Goal: Find specific page/section: Locate a particular part of the current website

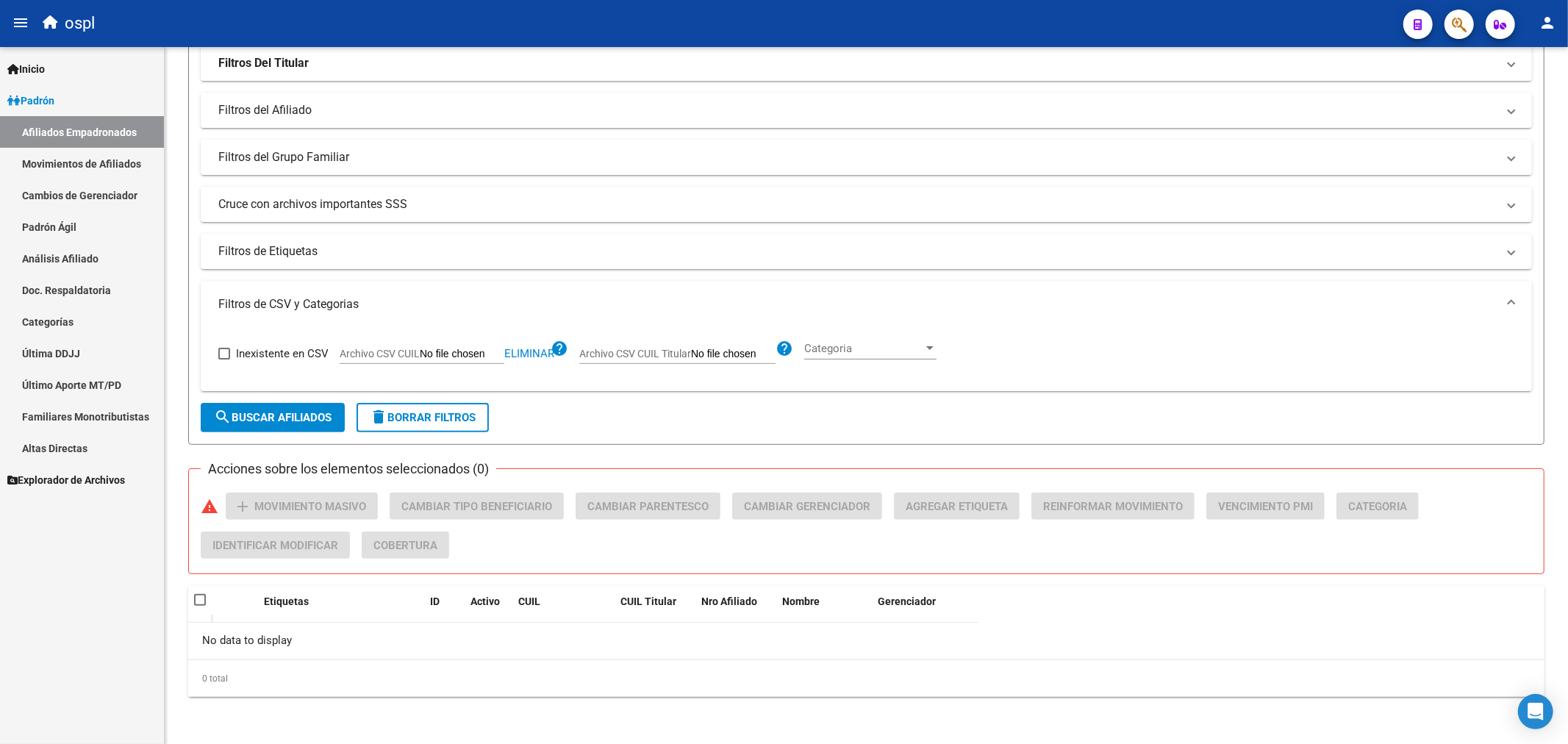
scroll to position [216, 0]
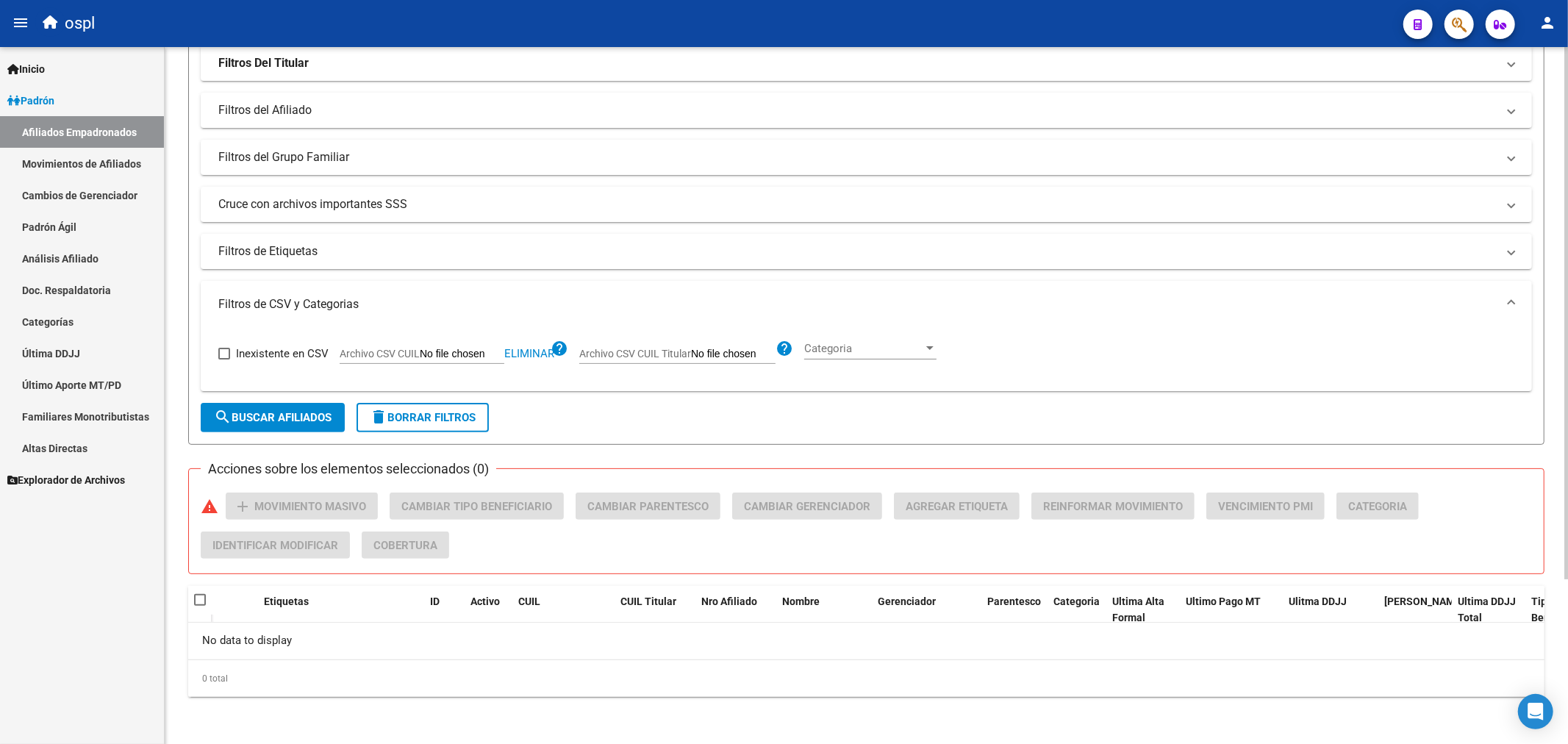
click at [181, 118] on div "PADRON -> Afiliados Empadronados (alt+a) add Crear Afiliado file_download Expor…" at bounding box center [866, 287] width 1403 height 913
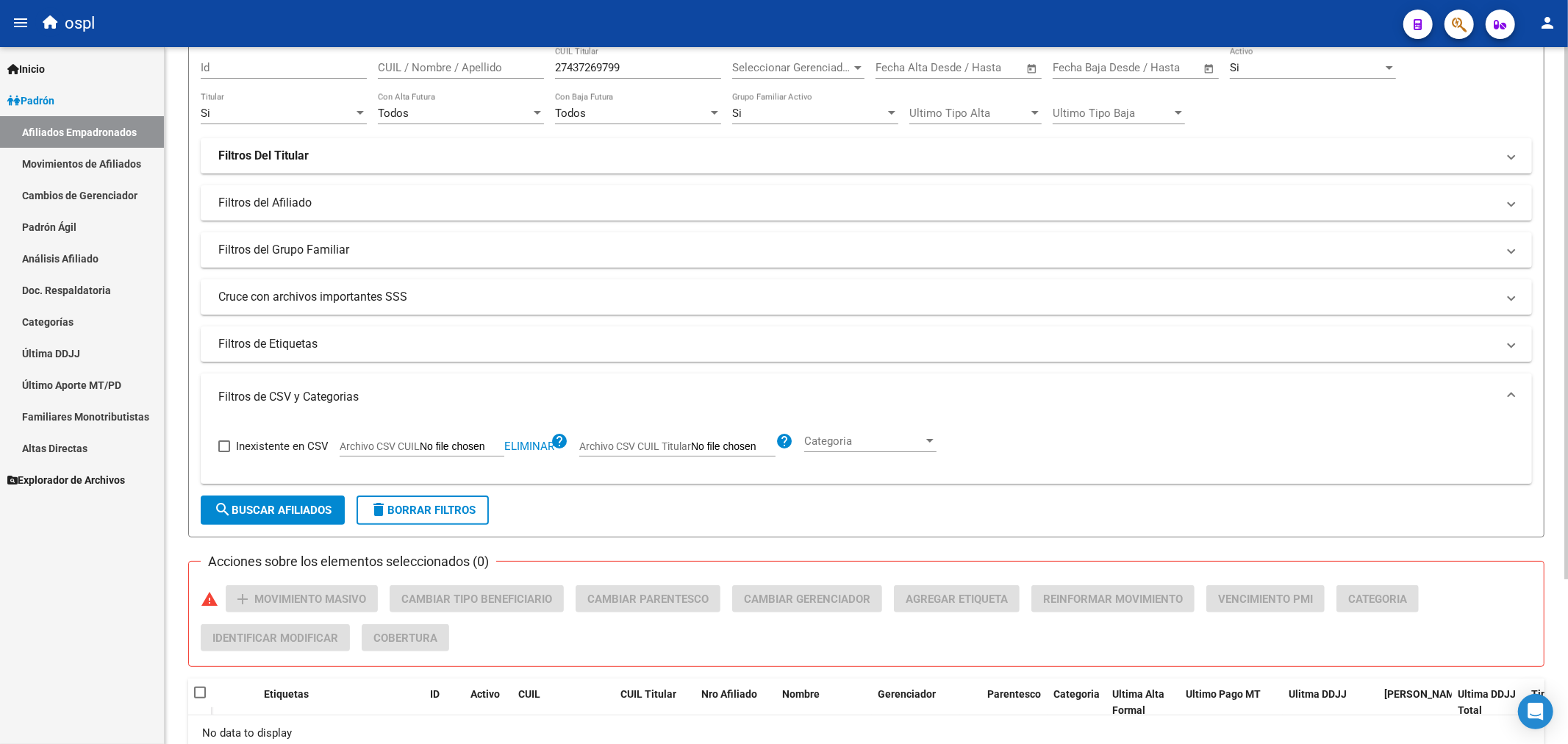
scroll to position [0, 0]
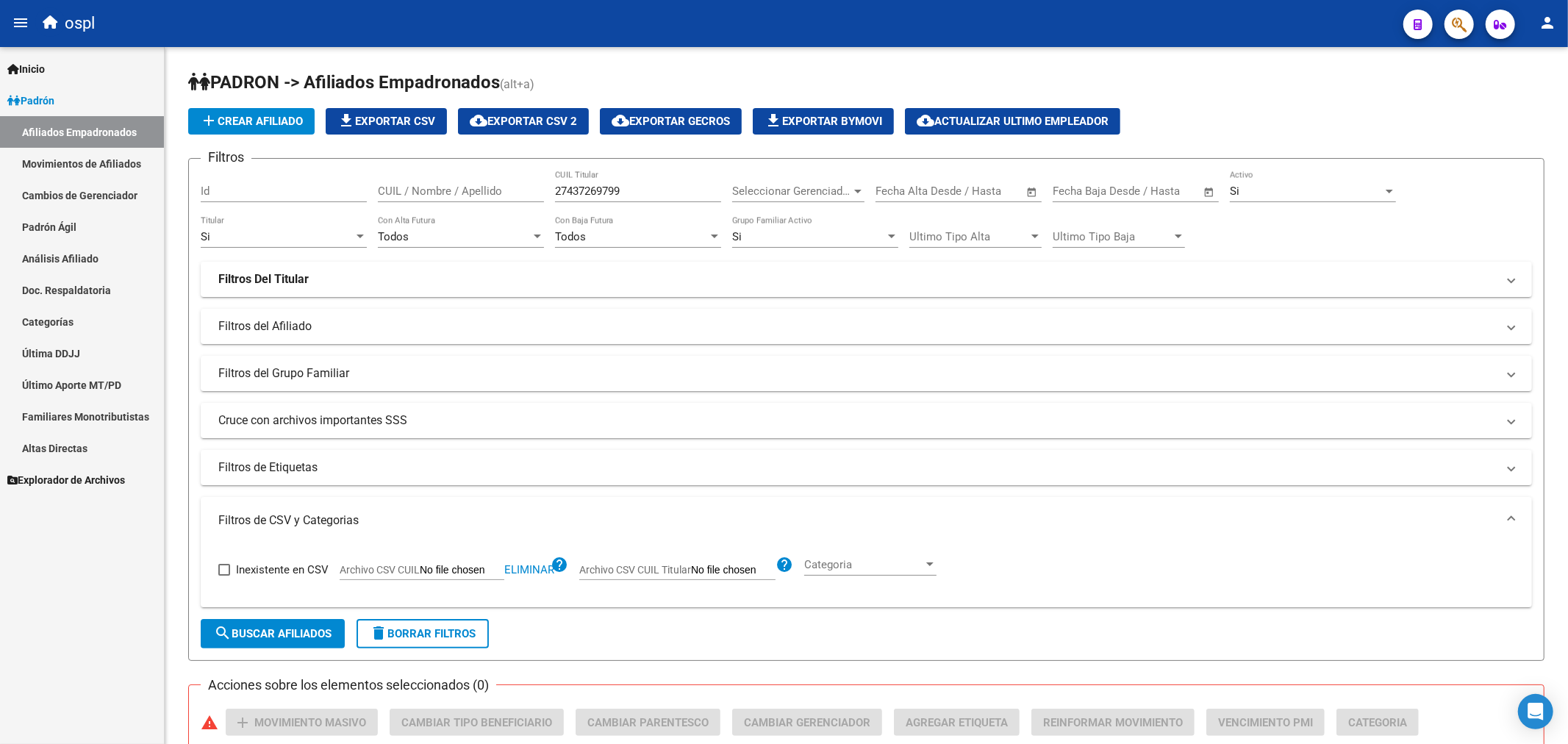
click at [124, 173] on link "Movimientos de Afiliados" at bounding box center [82, 164] width 164 height 31
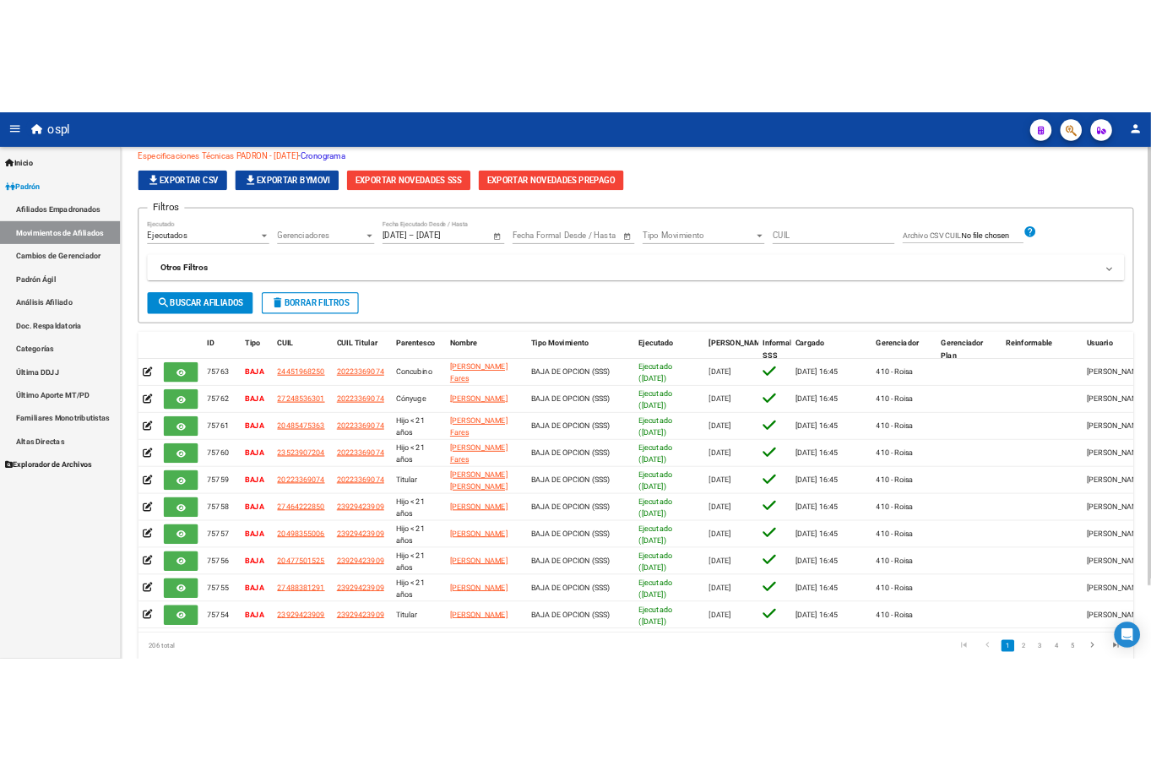
scroll to position [133, 0]
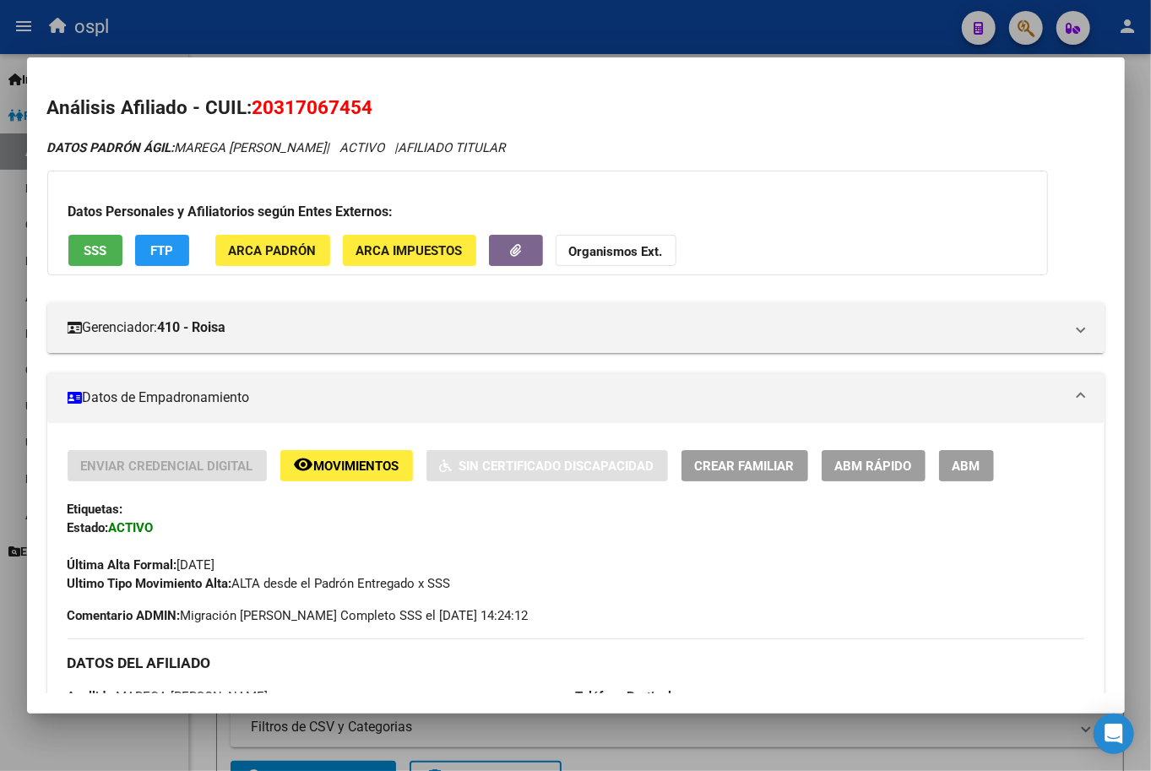
scroll to position [1647, 0]
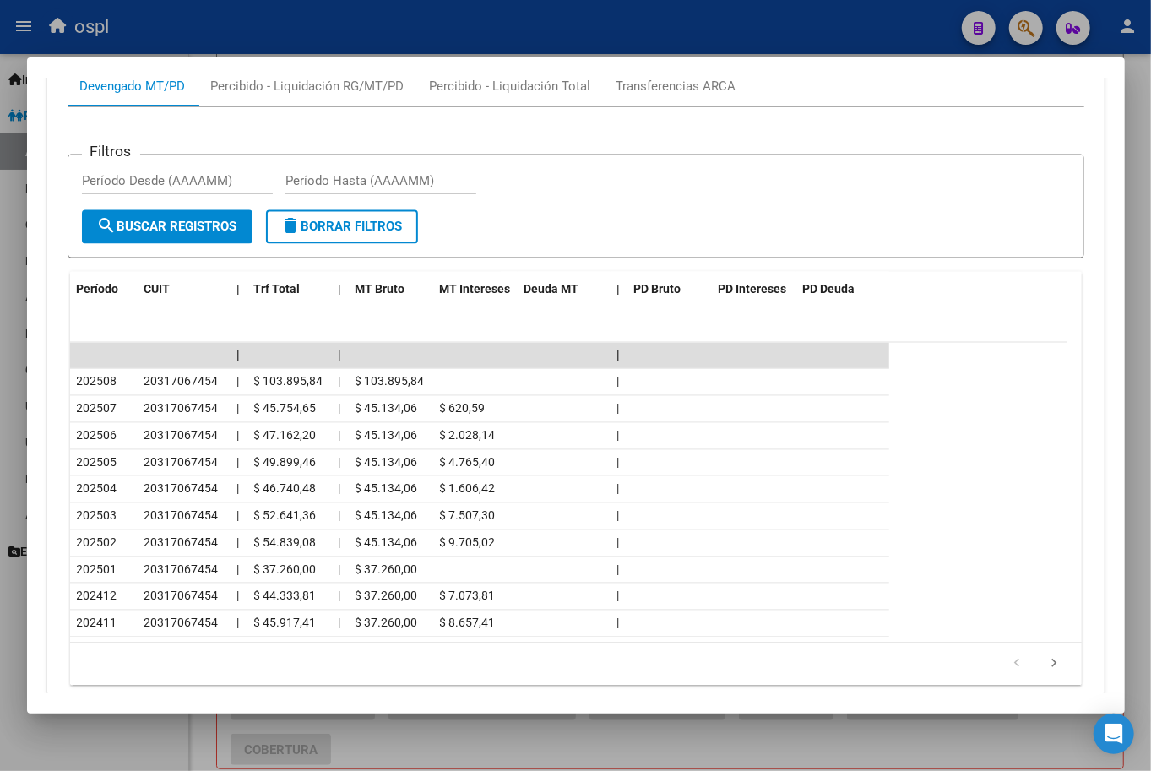
click at [580, 8] on div at bounding box center [575, 385] width 1151 height 771
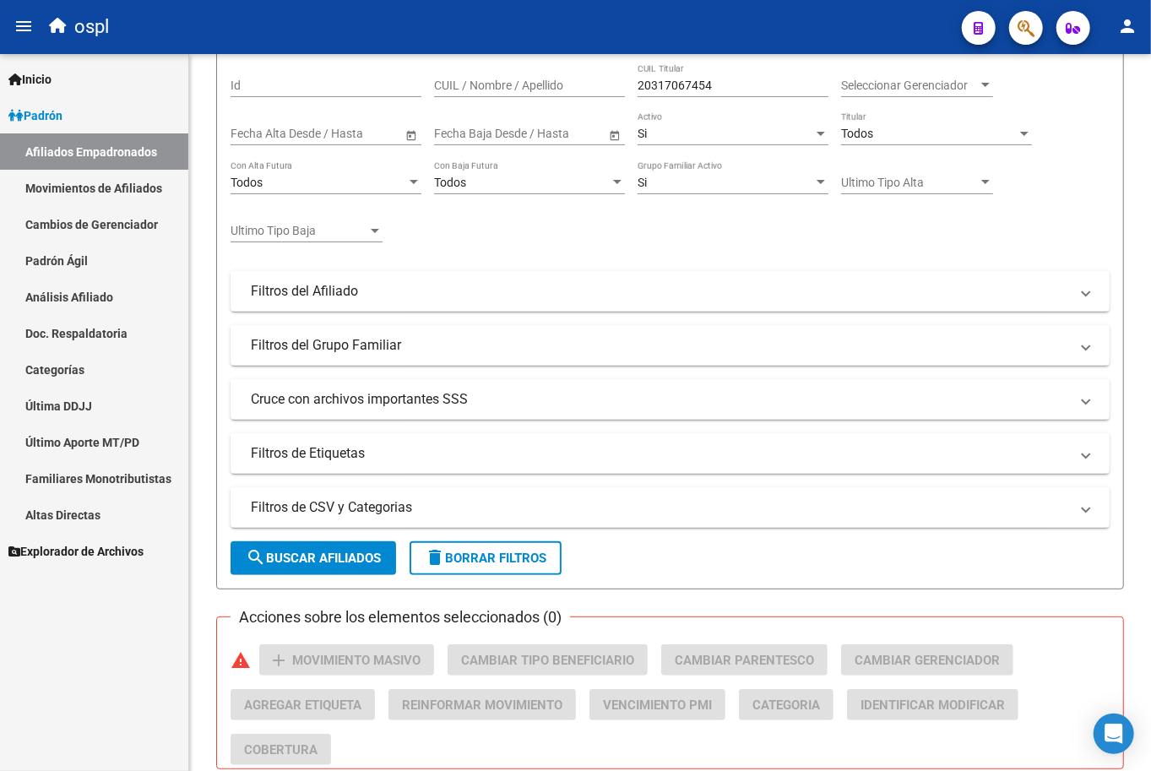
click at [116, 155] on link "Afiliados Empadronados" at bounding box center [94, 151] width 188 height 36
click at [83, 114] on link "Padrón" at bounding box center [94, 115] width 188 height 36
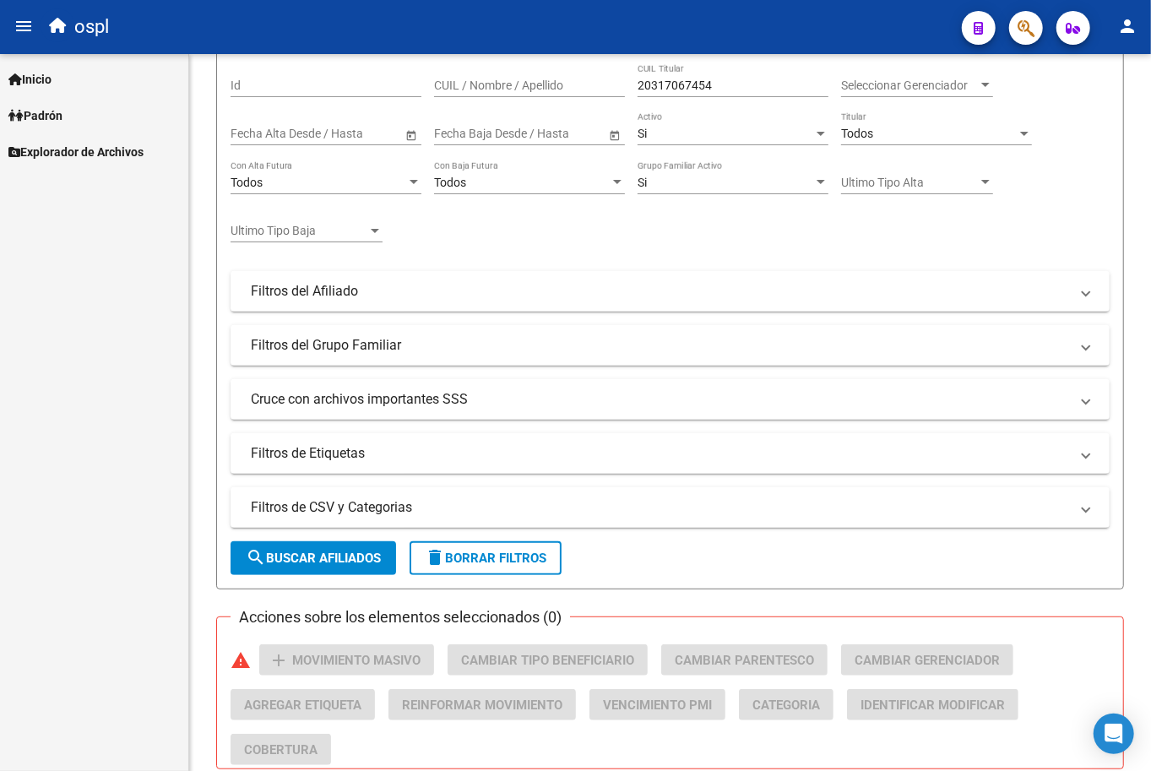
click at [83, 114] on link "Padrón" at bounding box center [94, 115] width 188 height 36
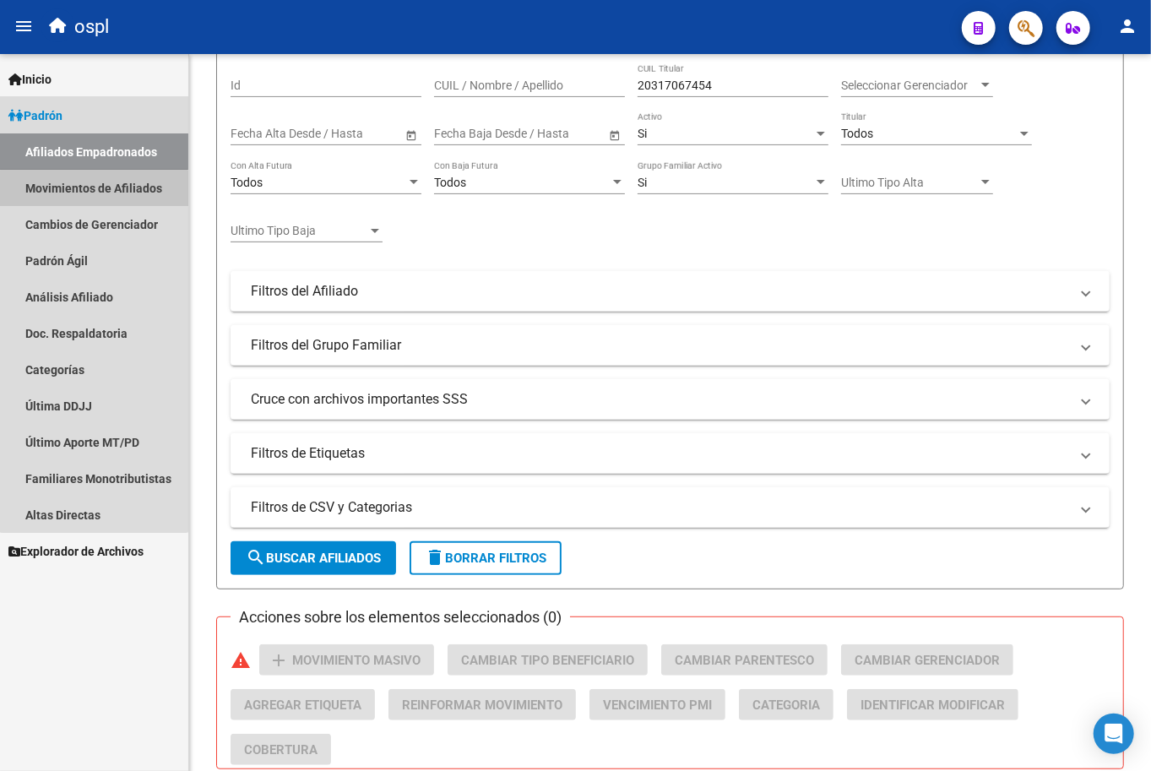
click at [94, 196] on link "Movimientos de Afiliados" at bounding box center [94, 188] width 188 height 36
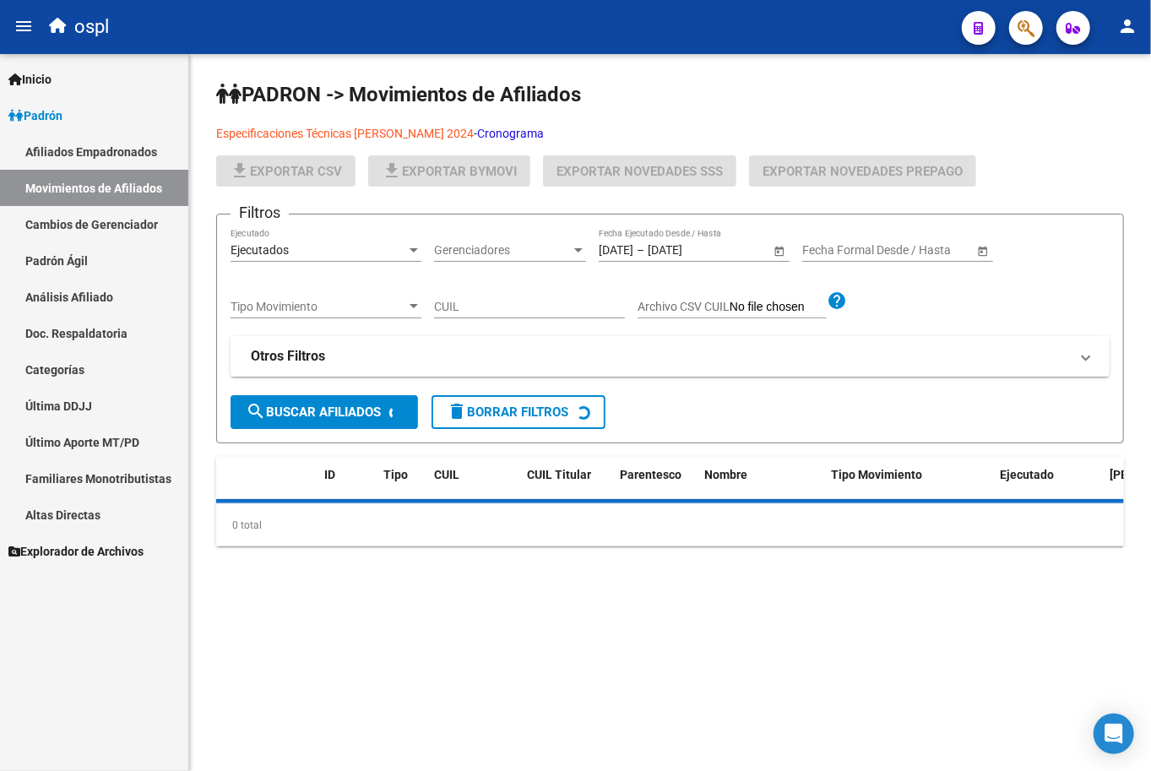
click at [95, 144] on link "Afiliados Empadronados" at bounding box center [94, 151] width 188 height 36
